Goal: Information Seeking & Learning: Find contact information

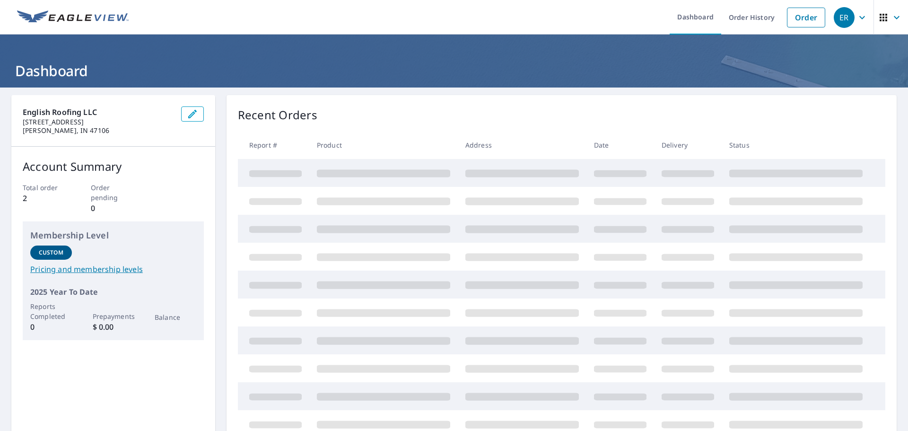
click at [857, 21] on icon "button" at bounding box center [862, 17] width 11 height 11
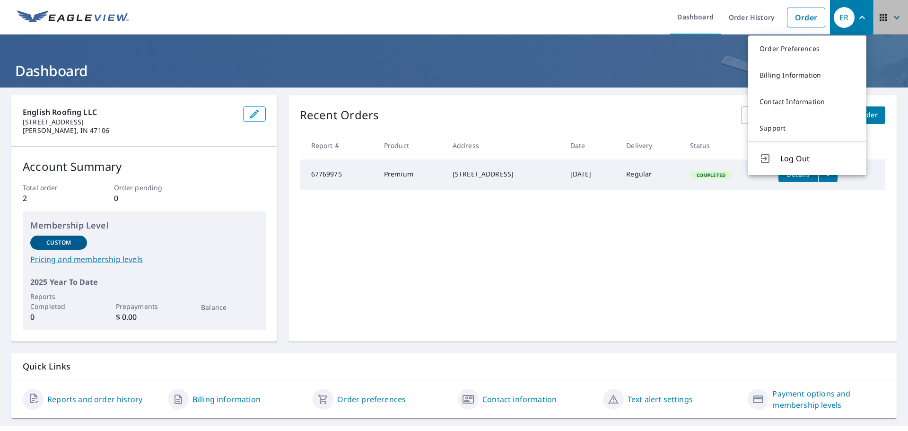
click at [891, 15] on icon "button" at bounding box center [896, 17] width 11 height 11
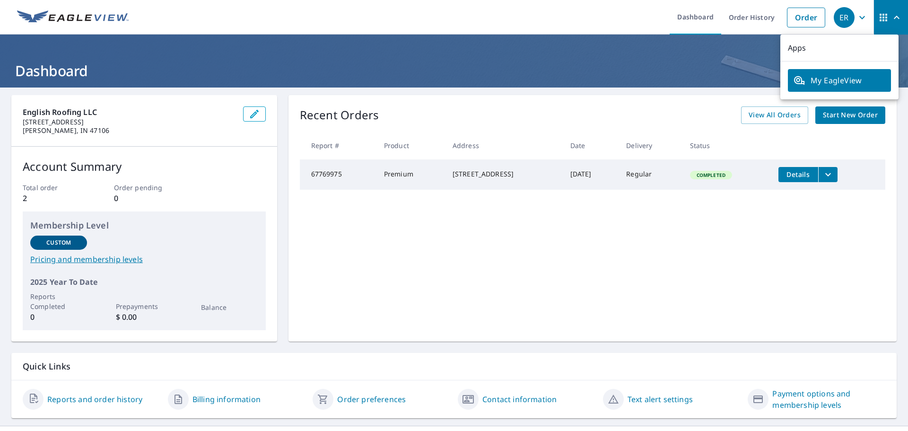
click at [891, 15] on icon "button" at bounding box center [896, 17] width 11 height 11
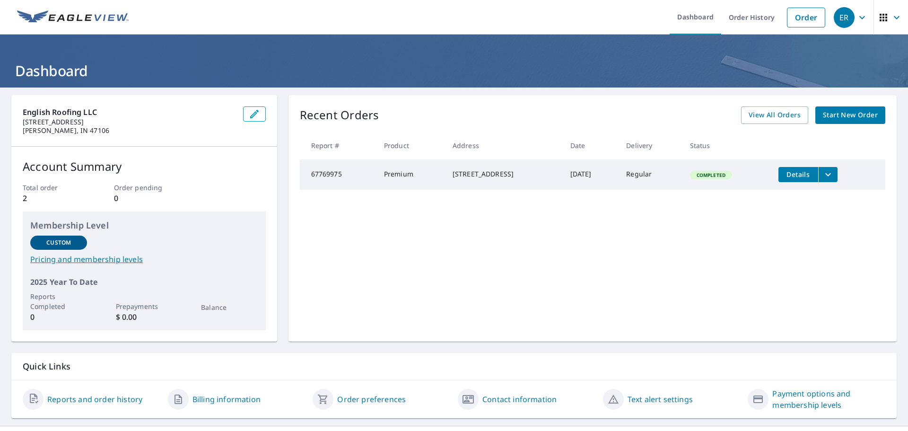
click at [891, 15] on icon "button" at bounding box center [896, 17] width 11 height 11
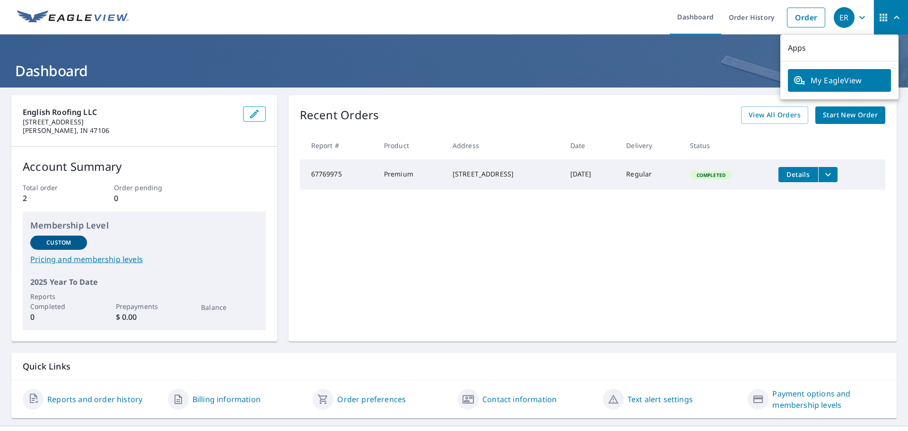
click at [825, 82] on span "My EagleView" at bounding box center [840, 80] width 92 height 11
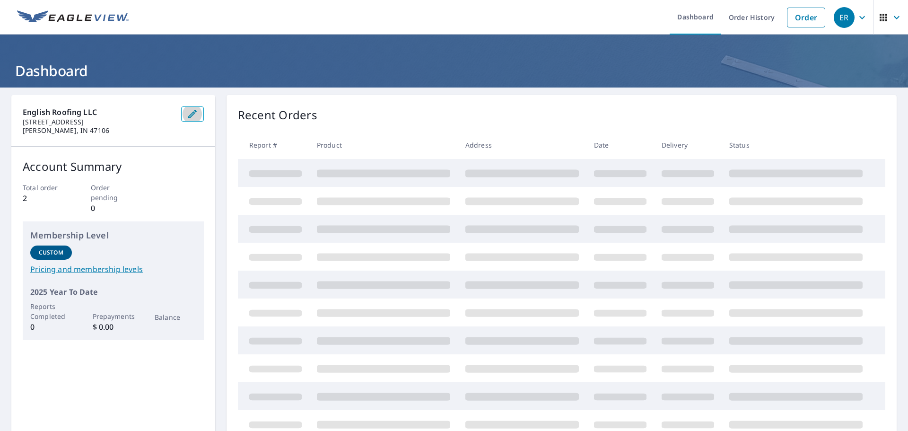
click at [187, 114] on icon "button" at bounding box center [192, 113] width 11 height 11
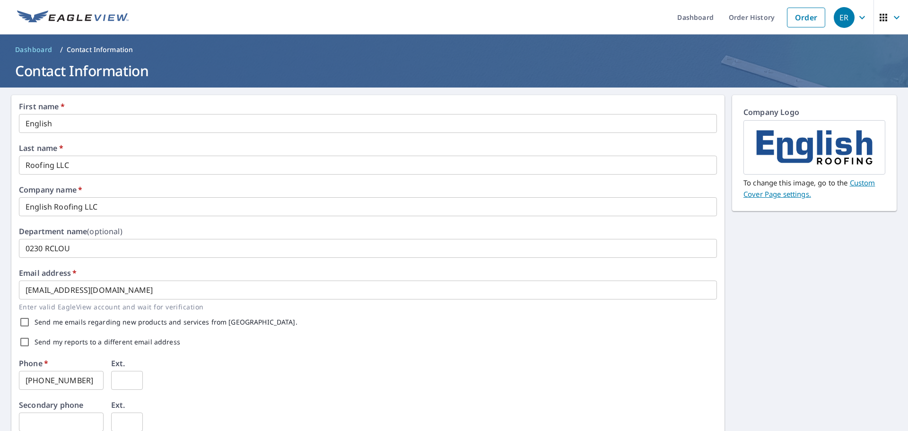
click at [859, 21] on icon "button" at bounding box center [862, 17] width 11 height 11
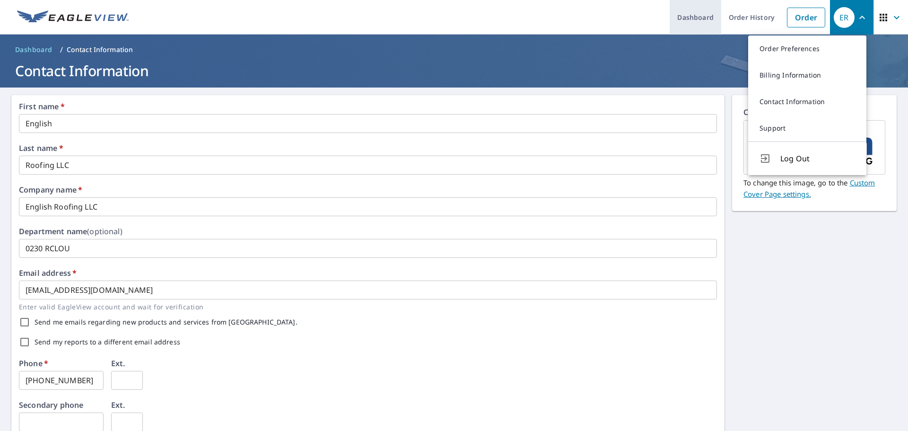
click at [684, 17] on link "Dashboard" at bounding box center [696, 17] width 52 height 35
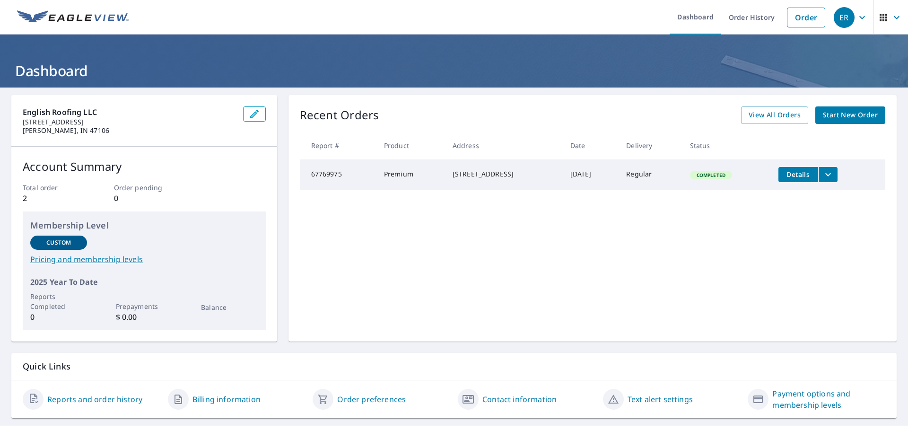
click at [857, 20] on icon "button" at bounding box center [862, 17] width 11 height 11
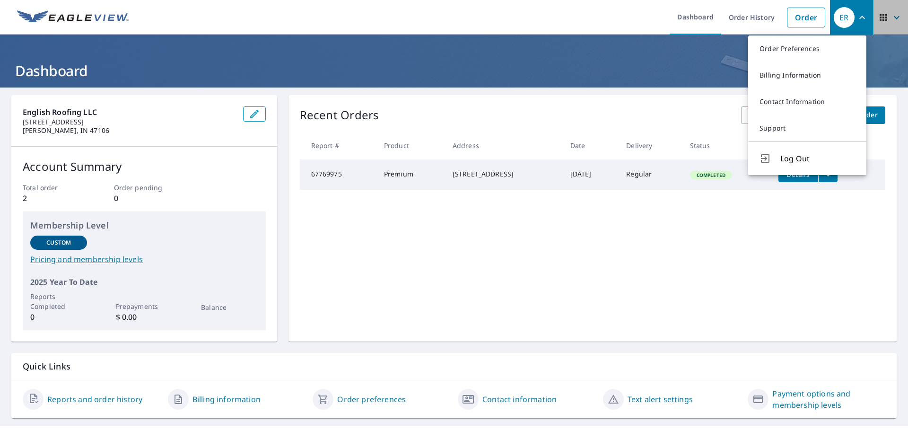
click at [891, 18] on icon "button" at bounding box center [896, 17] width 11 height 11
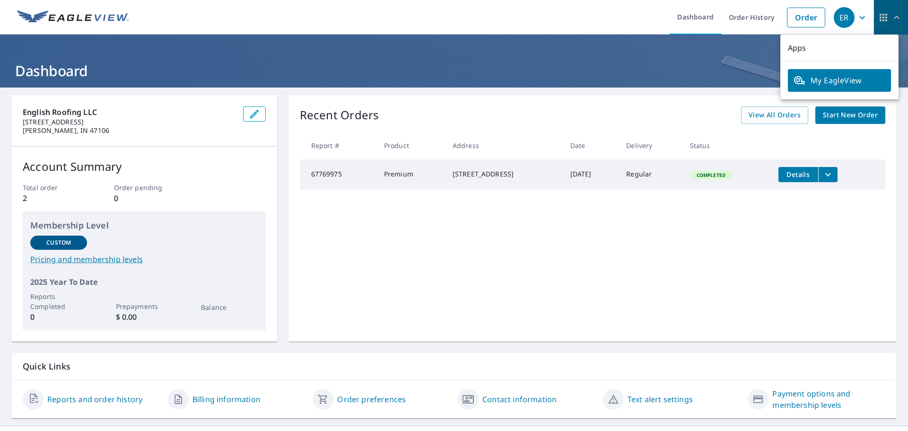
click at [878, 16] on icon "button" at bounding box center [883, 17] width 11 height 11
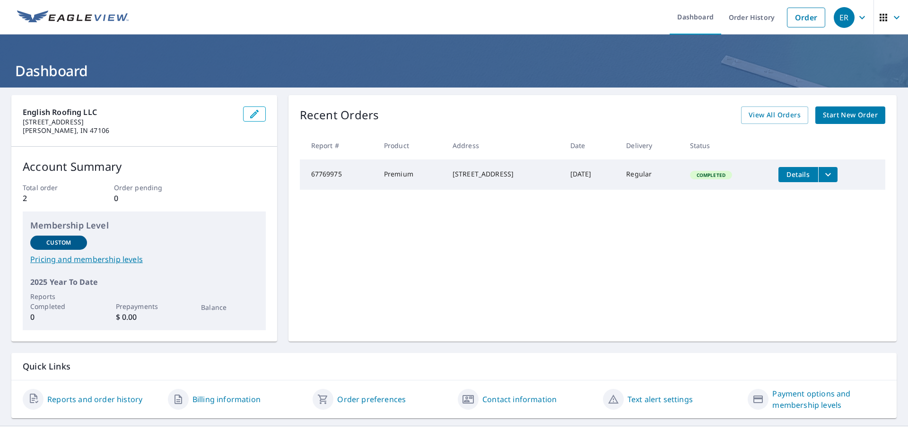
click at [878, 16] on icon "button" at bounding box center [883, 17] width 11 height 11
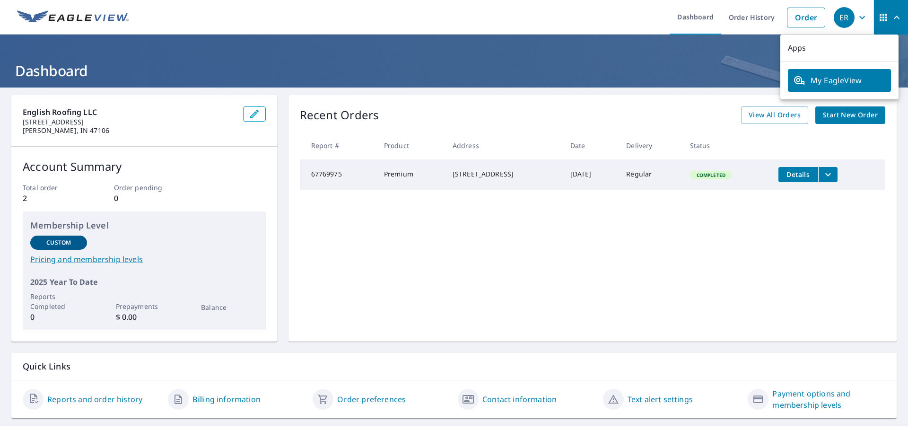
click at [466, 44] on header "Dashboard" at bounding box center [454, 61] width 908 height 53
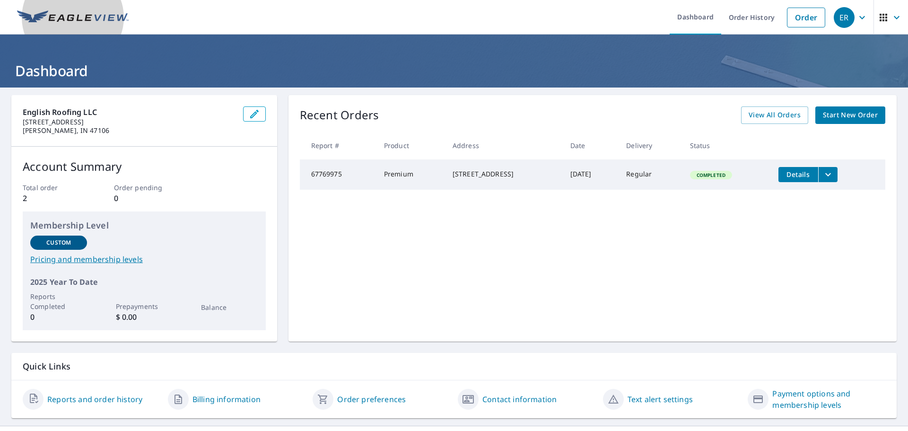
click at [88, 15] on img at bounding box center [73, 17] width 112 height 14
click at [78, 13] on img at bounding box center [73, 17] width 112 height 14
click at [892, 21] on icon "button" at bounding box center [896, 17] width 11 height 11
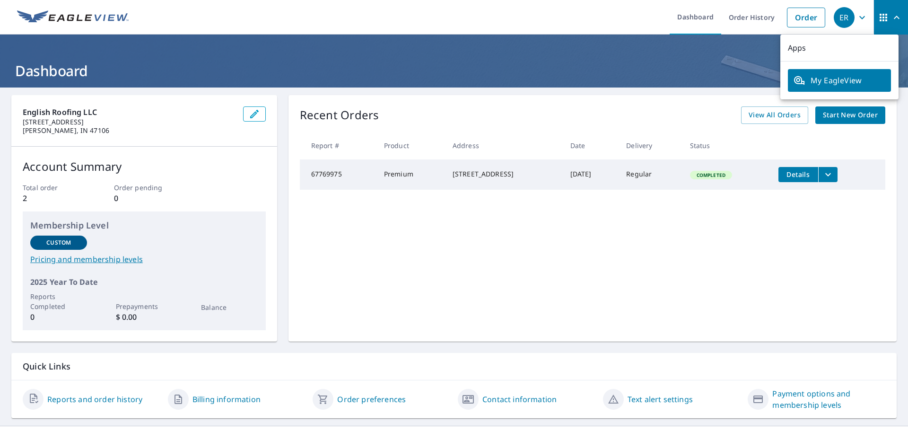
click at [844, 76] on span "My EagleView" at bounding box center [840, 80] width 92 height 11
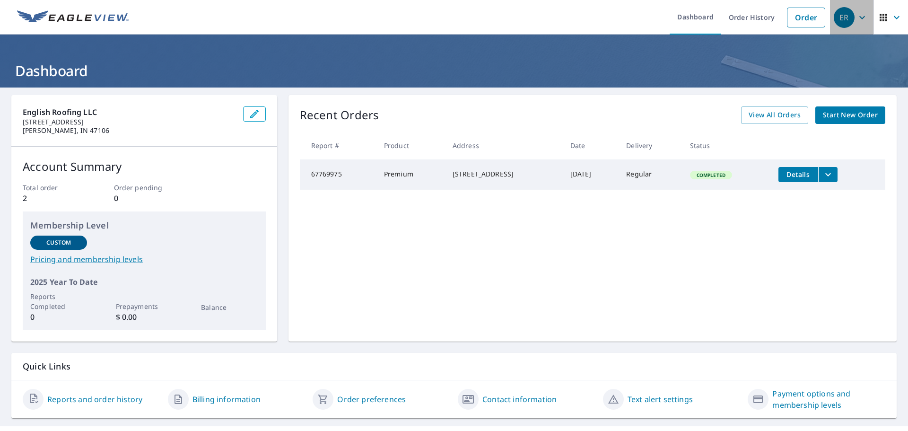
click at [857, 16] on icon "button" at bounding box center [862, 17] width 11 height 11
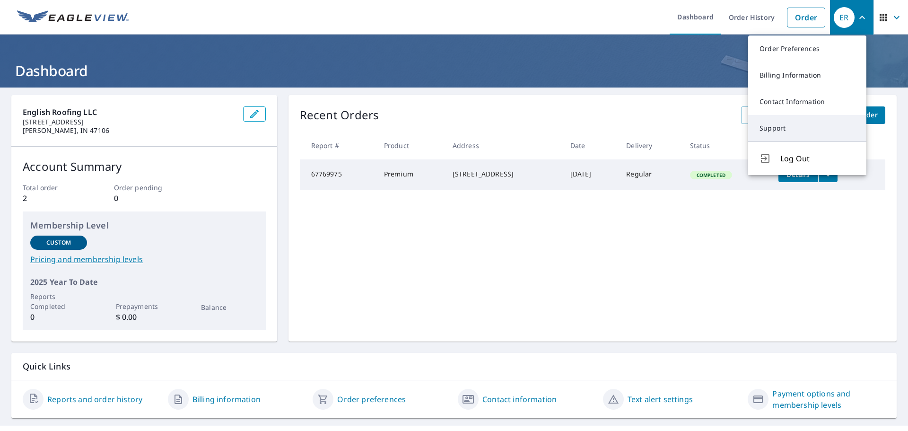
click at [776, 132] on link "Support" at bounding box center [807, 128] width 118 height 26
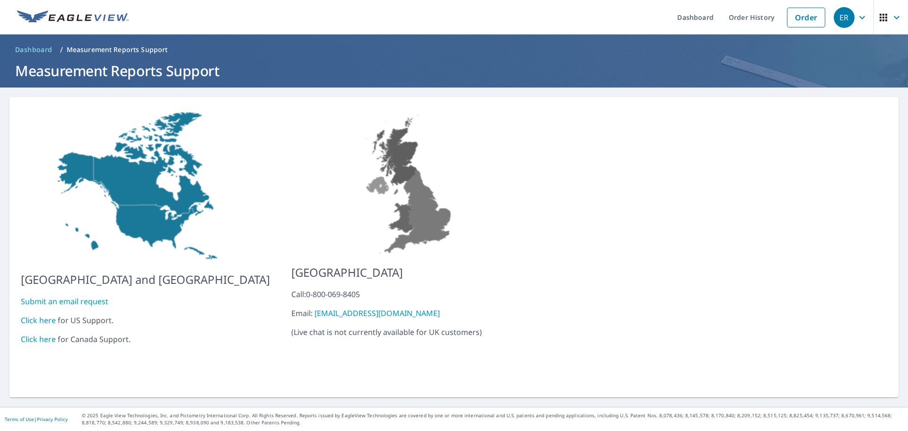
click at [38, 315] on link "Click here" at bounding box center [38, 320] width 35 height 10
